Goal: Entertainment & Leisure: Consume media (video, audio)

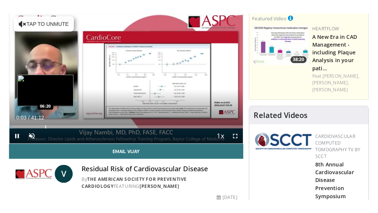
scroll to position [59, 0]
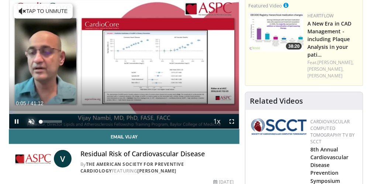
click at [27, 121] on span "Video Player" at bounding box center [31, 121] width 15 height 15
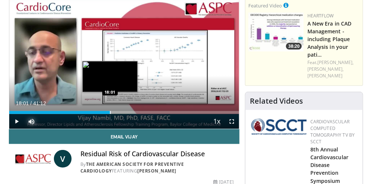
drag, startPoint x: 10, startPoint y: 109, endPoint x: 110, endPoint y: 108, distance: 99.7
click at [110, 108] on div "Loaded : 44.54% 18:01 18:01" at bounding box center [124, 110] width 230 height 7
drag, startPoint x: 110, startPoint y: 109, endPoint x: 105, endPoint y: 110, distance: 4.4
click at [106, 111] on div "Progress Bar" at bounding box center [106, 112] width 1 height 3
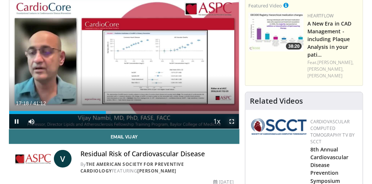
click at [233, 118] on span "Video Player" at bounding box center [232, 121] width 15 height 15
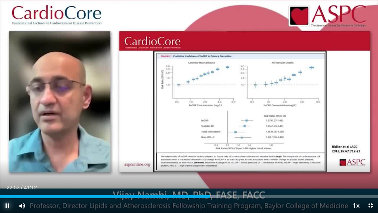
click at [7, 183] on span "Video Player" at bounding box center [7, 205] width 15 height 15
click at [7, 183] on video-js "**********" at bounding box center [189, 106] width 378 height 213
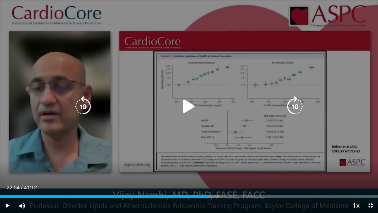
click at [188, 106] on icon "Video Player" at bounding box center [189, 106] width 21 height 21
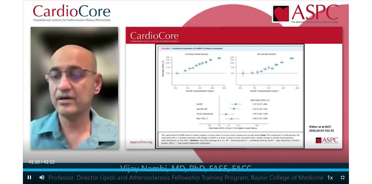
scroll to position [189, 0]
